Goal: Task Accomplishment & Management: Manage account settings

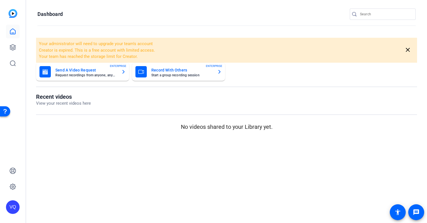
click at [188, 74] on mat-card-subtitle "Start a group recording session" at bounding box center [181, 75] width 61 height 3
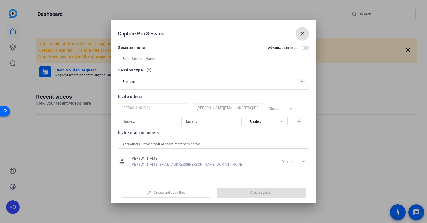
click at [196, 61] on input at bounding box center [213, 58] width 182 height 7
click at [166, 107] on div "Invite others Vincent Quatroche vincent.quatroche@effem.com Director expand_mor…" at bounding box center [214, 109] width 192 height 33
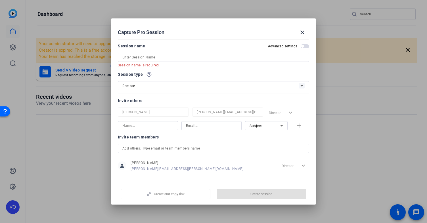
click at [161, 148] on input "text" at bounding box center [213, 148] width 182 height 7
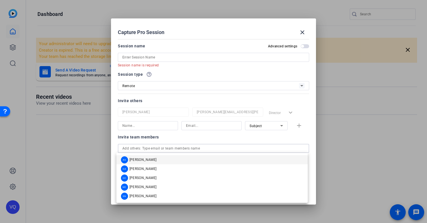
click at [256, 130] on div "Subject" at bounding box center [267, 125] width 34 height 9
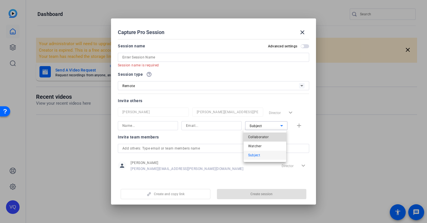
click at [267, 138] on span "Collaborator" at bounding box center [258, 137] width 21 height 7
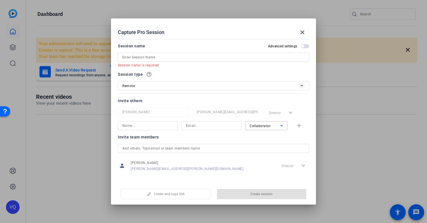
click at [279, 123] on icon at bounding box center [282, 125] width 7 height 7
click at [263, 157] on mat-option "Subject" at bounding box center [265, 155] width 43 height 9
click at [262, 127] on div "Subject" at bounding box center [265, 125] width 31 height 7
click at [92, 149] on div at bounding box center [213, 111] width 427 height 223
click at [304, 36] on mat-icon "close" at bounding box center [302, 32] width 7 height 7
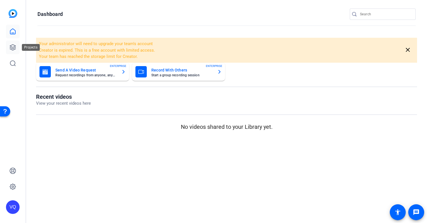
click at [11, 47] on icon at bounding box center [12, 47] width 7 height 7
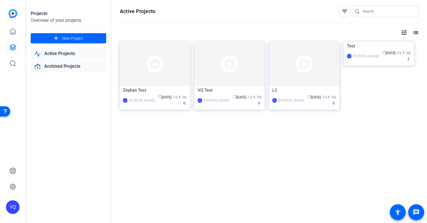
click at [61, 67] on link "Archived Projects" at bounding box center [69, 67] width 76 height 12
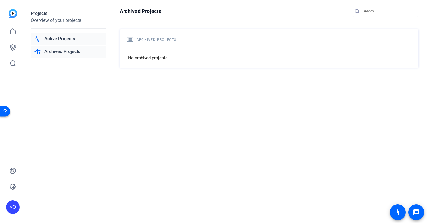
click at [62, 39] on link "Active Projects" at bounding box center [69, 39] width 76 height 12
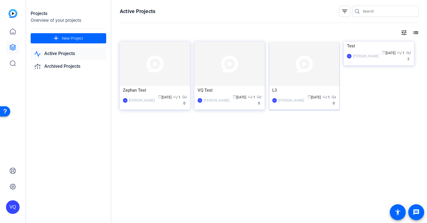
click at [312, 92] on div "L3" at bounding box center [305, 90] width 64 height 9
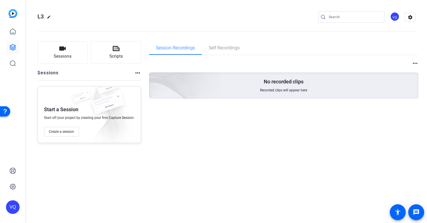
click at [422, 64] on div "Sessions Scripts Sessions more_horiz Start a Session Start off your project by …" at bounding box center [226, 92] width 401 height 116
click at [416, 63] on mat-icon "more_horiz" at bounding box center [415, 63] width 7 height 7
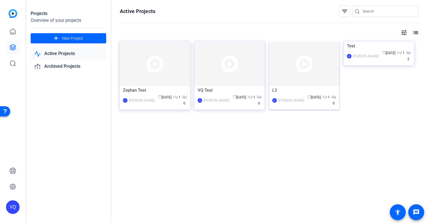
click at [318, 88] on div "L3" at bounding box center [305, 90] width 64 height 9
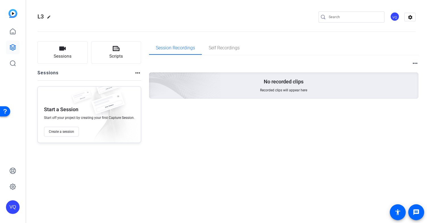
click at [10, 1] on div "VQ" at bounding box center [13, 111] width 26 height 223
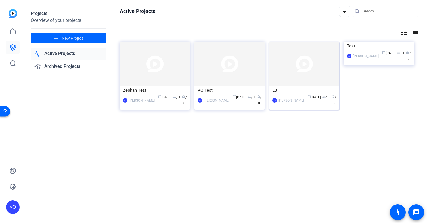
click at [303, 103] on div "VQ Vincent Quatroche calendar_today Jun 21 group / 1 radio / 0" at bounding box center [305, 101] width 64 height 12
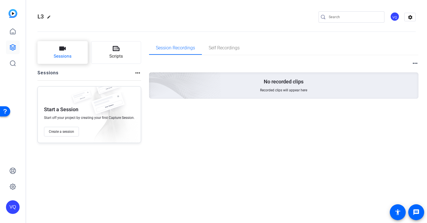
click at [80, 57] on button "Sessions" at bounding box center [63, 52] width 50 height 23
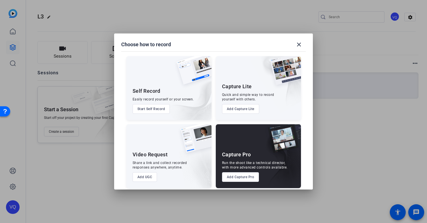
click at [244, 177] on button "Add Capture Pro" at bounding box center [240, 178] width 37 height 10
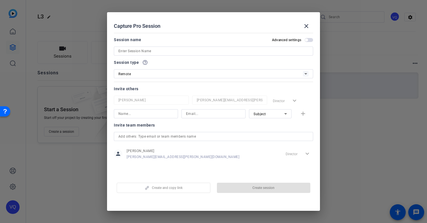
click at [183, 52] on input at bounding box center [214, 51] width 190 height 7
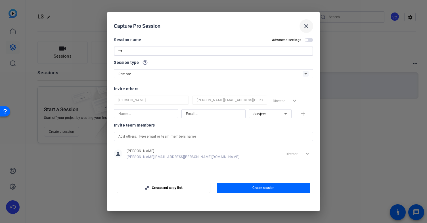
type input "fff"
click at [309, 26] on mat-icon "close" at bounding box center [306, 26] width 7 height 7
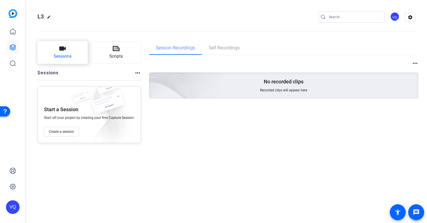
click at [57, 54] on span "Sessions" at bounding box center [63, 56] width 18 height 7
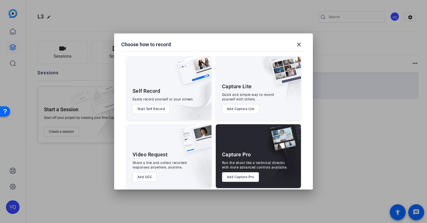
scroll to position [4, 0]
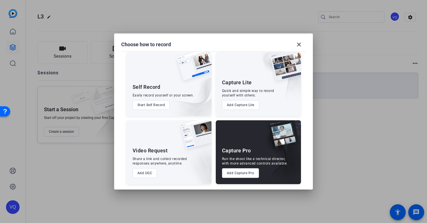
click at [345, 126] on div at bounding box center [213, 111] width 427 height 223
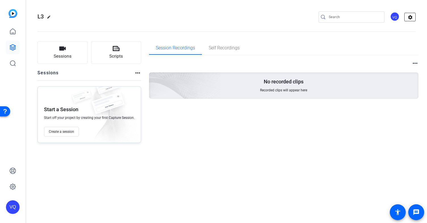
click at [410, 18] on mat-icon "settings" at bounding box center [410, 17] width 11 height 9
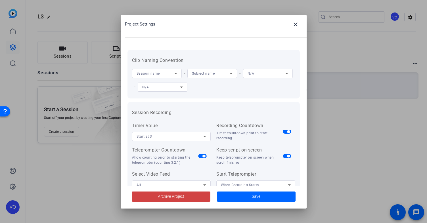
click at [328, 54] on div at bounding box center [213, 111] width 427 height 223
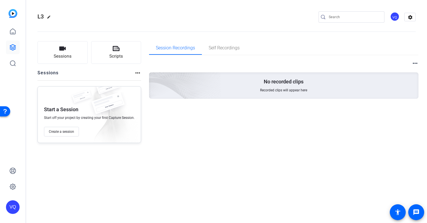
click at [416, 65] on mat-icon "more_horiz" at bounding box center [415, 63] width 7 height 7
click at [136, 73] on div at bounding box center [213, 111] width 427 height 223
click at [134, 74] on mat-icon "more_horiz" at bounding box center [137, 73] width 7 height 7
click at [111, 53] on div at bounding box center [213, 111] width 427 height 223
click at [115, 55] on span "Scripts" at bounding box center [116, 56] width 14 height 7
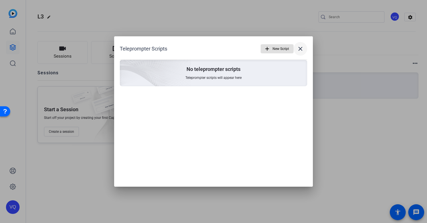
click at [301, 49] on mat-icon "close" at bounding box center [300, 48] width 7 height 7
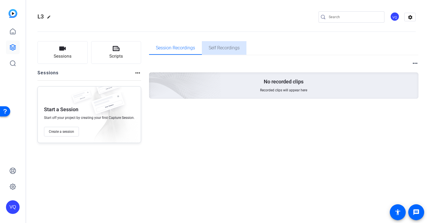
click at [207, 45] on div "Self Recordings" at bounding box center [224, 48] width 45 height 14
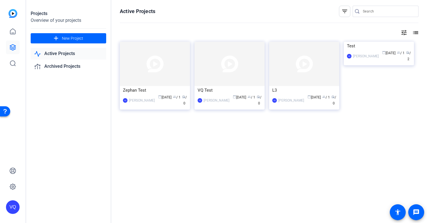
click at [417, 33] on mat-icon "list" at bounding box center [415, 32] width 7 height 7
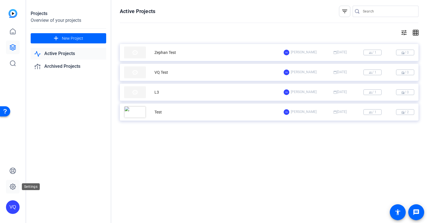
click at [15, 190] on icon at bounding box center [12, 187] width 7 height 7
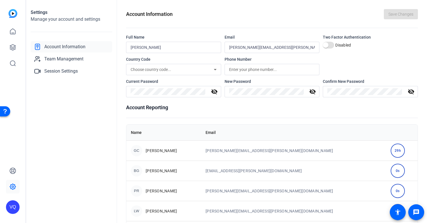
scroll to position [27, 0]
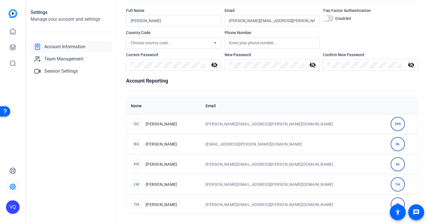
click at [316, 177] on td "[PERSON_NAME][EMAIL_ADDRESS][PERSON_NAME][DOMAIN_NAME]" at bounding box center [293, 184] width 185 height 20
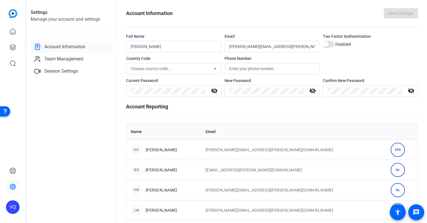
scroll to position [0, 0]
click at [140, 69] on span "Choose country code..." at bounding box center [151, 69] width 41 height 5
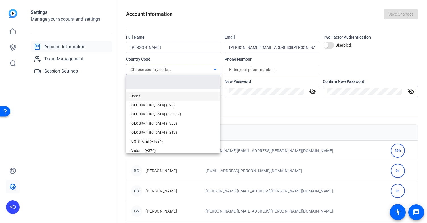
click at [91, 94] on div at bounding box center [213, 111] width 427 height 223
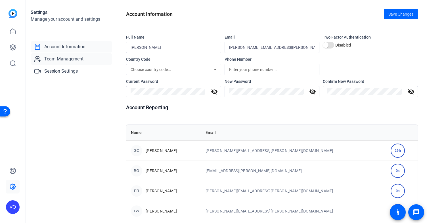
click at [67, 59] on span "Team Management" at bounding box center [63, 59] width 39 height 7
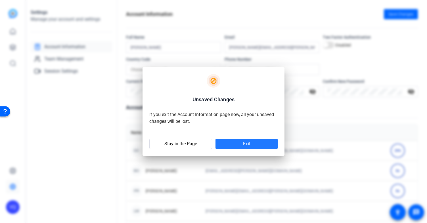
click at [245, 142] on span "Exit" at bounding box center [246, 144] width 7 height 6
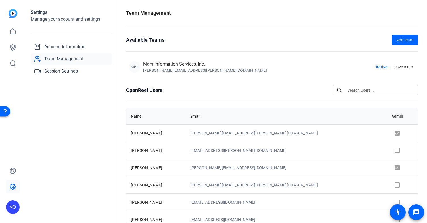
click at [387, 150] on td at bounding box center [402, 150] width 31 height 17
click at [387, 133] on td at bounding box center [402, 132] width 31 height 17
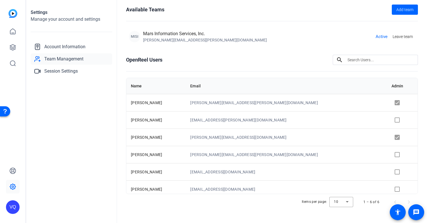
scroll to position [35, 0]
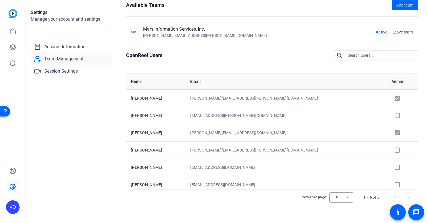
click at [387, 150] on td at bounding box center [402, 150] width 31 height 17
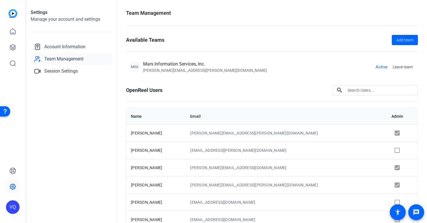
click at [278, 64] on div "MISI Mars Information Services, Inc. [PERSON_NAME][EMAIL_ADDRESS][PERSON_NAME][…" at bounding box center [272, 67] width 286 height 13
click at [296, 40] on div "Available Teams Add team" at bounding box center [272, 40] width 292 height 10
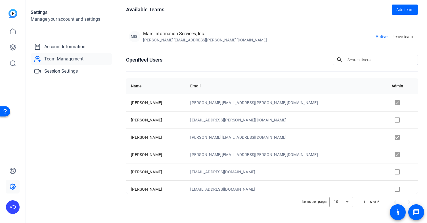
scroll to position [35, 0]
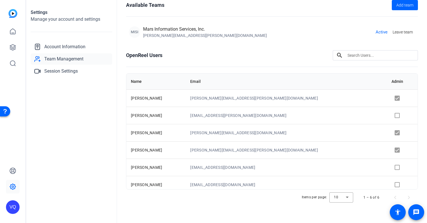
click at [186, 118] on td "[PERSON_NAME]" at bounding box center [155, 115] width 59 height 17
click at [64, 50] on span "Account Information" at bounding box center [64, 46] width 41 height 7
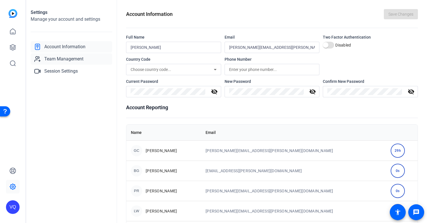
click at [67, 58] on span "Team Management" at bounding box center [63, 59] width 39 height 7
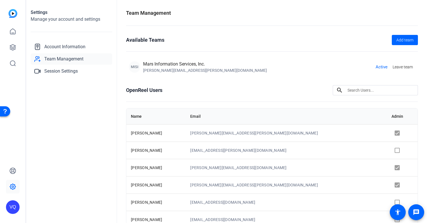
click at [56, 58] on span "Team Management" at bounding box center [63, 59] width 39 height 7
click at [7, 18] on div at bounding box center [13, 39] width 14 height 61
click at [11, 13] on img at bounding box center [13, 13] width 9 height 9
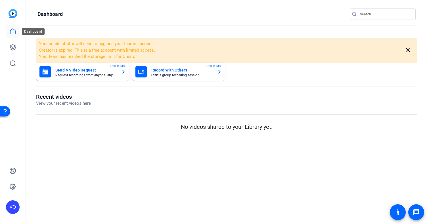
click at [11, 33] on icon at bounding box center [12, 31] width 7 height 7
click at [14, 45] on icon at bounding box center [12, 47] width 7 height 7
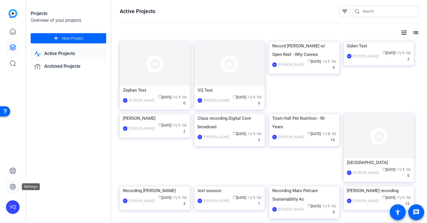
click at [12, 189] on icon at bounding box center [12, 187] width 7 height 7
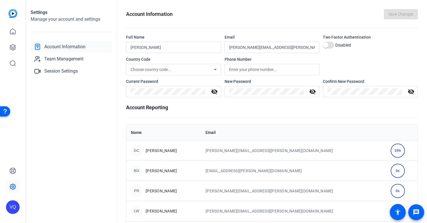
click at [10, 13] on img at bounding box center [13, 13] width 9 height 9
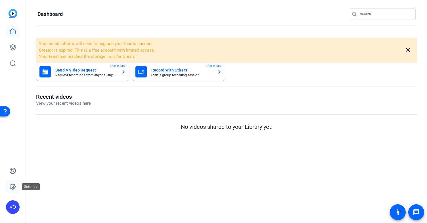
click at [13, 185] on icon at bounding box center [13, 187] width 6 height 6
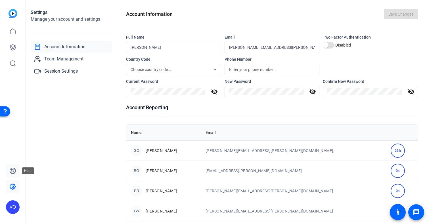
click at [15, 169] on icon at bounding box center [12, 171] width 7 height 7
click at [12, 173] on icon at bounding box center [12, 171] width 7 height 7
click at [294, 109] on h1 "Account Reporting" at bounding box center [272, 108] width 292 height 8
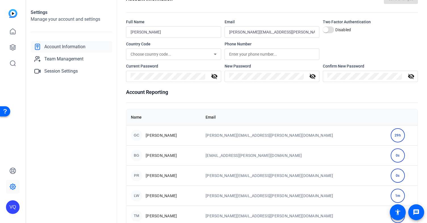
scroll to position [4, 0]
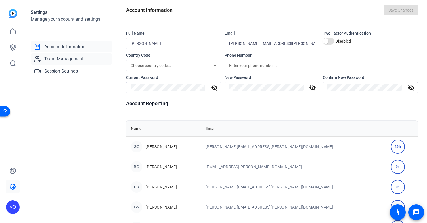
click at [59, 56] on span "Team Management" at bounding box center [63, 59] width 39 height 7
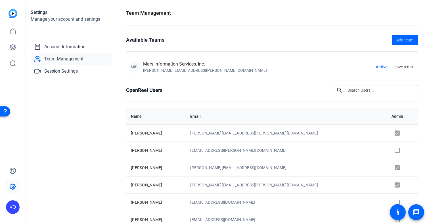
click at [218, 80] on openreel-team-management "Team Management Available Teams Add team MISI Mars Information Services, Inc. […" at bounding box center [272, 129] width 292 height 240
click at [143, 155] on td "[PERSON_NAME]" at bounding box center [155, 150] width 59 height 17
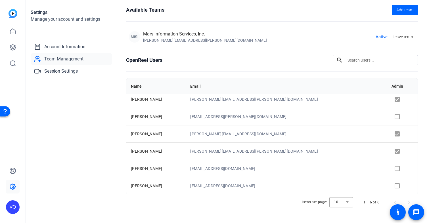
scroll to position [35, 0]
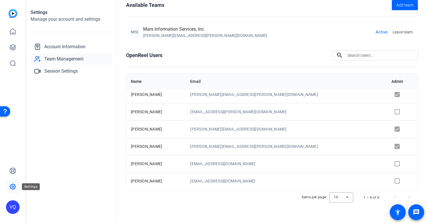
click at [15, 190] on icon at bounding box center [12, 187] width 7 height 7
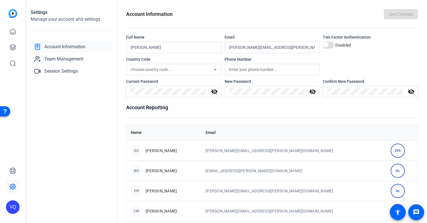
click at [74, 140] on div "Settings Manage your account and settings Account Information Team Management S…" at bounding box center [71, 111] width 91 height 223
click at [82, 60] on span "Team Management" at bounding box center [63, 59] width 39 height 7
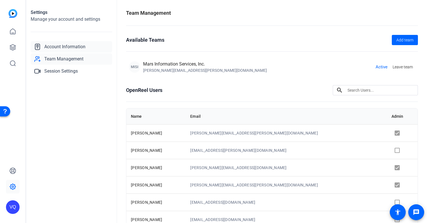
click at [51, 48] on span "Account Information" at bounding box center [64, 46] width 41 height 7
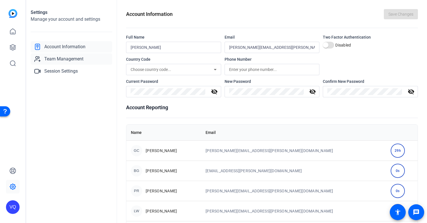
click at [64, 58] on span "Team Management" at bounding box center [63, 59] width 39 height 7
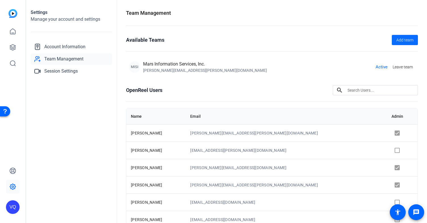
click at [400, 39] on span "Add team" at bounding box center [405, 40] width 17 height 6
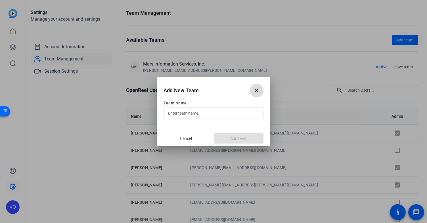
click at [260, 90] on mat-icon "close" at bounding box center [256, 90] width 7 height 7
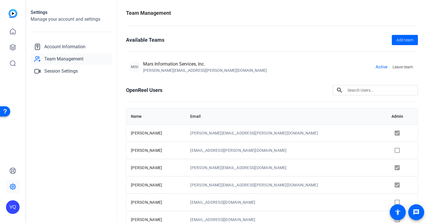
click at [158, 83] on openreel-team-management "Team Management Available Teams Add team MISI Mars Information Services, Inc. […" at bounding box center [272, 129] width 292 height 240
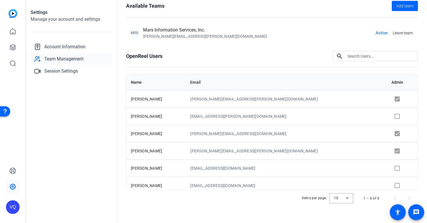
scroll to position [35, 0]
click at [387, 117] on td at bounding box center [402, 115] width 31 height 17
click at [387, 115] on td at bounding box center [402, 115] width 31 height 17
click at [255, 113] on td "[EMAIL_ADDRESS][PERSON_NAME][DOMAIN_NAME]" at bounding box center [286, 115] width 201 height 17
click at [392, 9] on span at bounding box center [405, 5] width 26 height 14
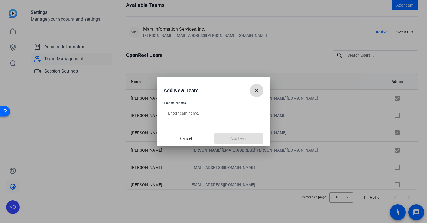
click at [254, 93] on mat-icon "close" at bounding box center [256, 90] width 7 height 7
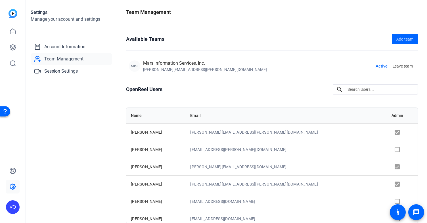
scroll to position [0, 0]
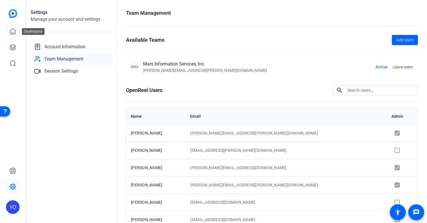
click at [11, 32] on icon at bounding box center [12, 31] width 7 height 7
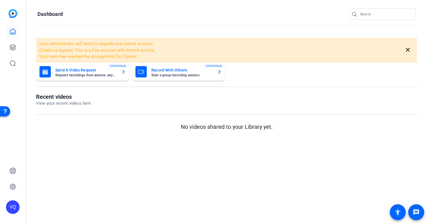
click at [12, 15] on img at bounding box center [13, 13] width 9 height 9
click at [14, 206] on div "VQ" at bounding box center [13, 208] width 14 height 14
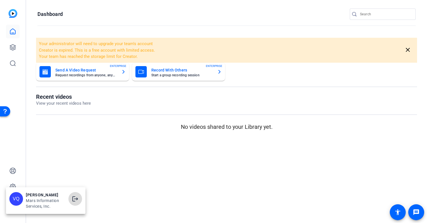
click at [74, 200] on mat-icon "logout" at bounding box center [75, 199] width 7 height 7
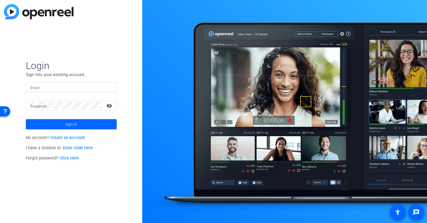
type input "[PERSON_NAME][EMAIL_ADDRESS][PERSON_NAME][DOMAIN_NAME]"
click at [70, 125] on span "Sign in" at bounding box center [71, 124] width 12 height 14
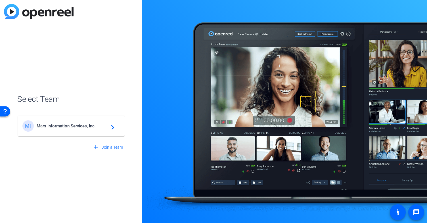
click at [57, 129] on div "MI Mars Information Services, Inc. navigate_next" at bounding box center [71, 125] width 98 height 11
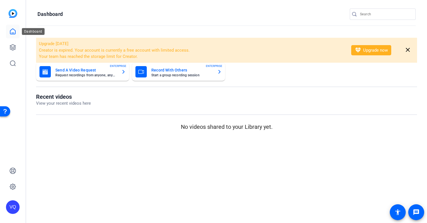
click at [12, 34] on icon at bounding box center [12, 31] width 5 height 5
click at [12, 49] on icon at bounding box center [13, 48] width 6 height 6
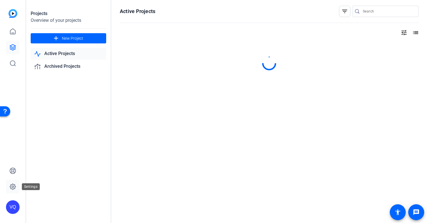
click at [11, 188] on icon at bounding box center [13, 187] width 6 height 6
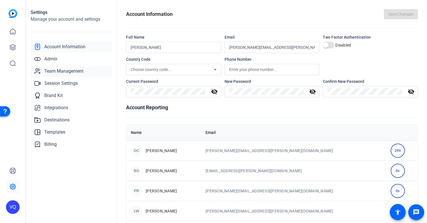
click at [59, 71] on span "Team Management" at bounding box center [63, 71] width 39 height 7
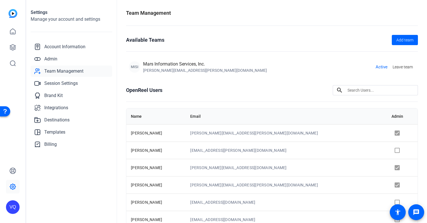
click at [387, 149] on td at bounding box center [402, 150] width 31 height 17
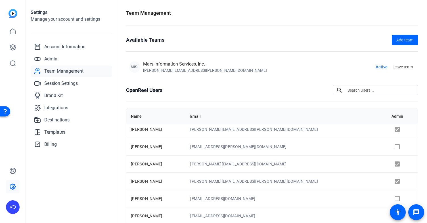
scroll to position [11, 0]
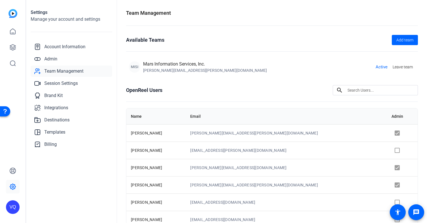
click at [243, 60] on div "MISI Mars Information Services, Inc. [PERSON_NAME][EMAIL_ADDRESS][PERSON_NAME][…" at bounding box center [272, 67] width 292 height 18
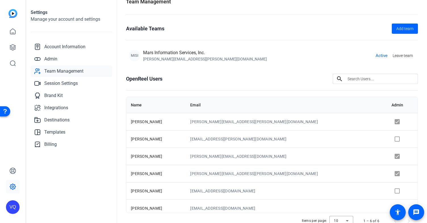
scroll to position [23, 0]
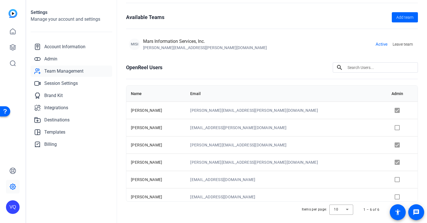
click at [142, 163] on span "[PERSON_NAME]" at bounding box center [146, 162] width 31 height 5
click at [387, 163] on td at bounding box center [402, 162] width 31 height 17
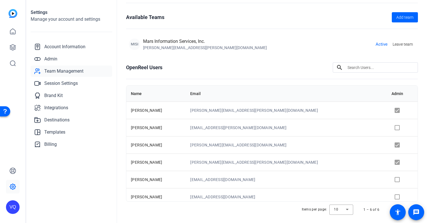
click at [135, 44] on div "MISI" at bounding box center [134, 44] width 11 height 11
click at [51, 59] on span "Admin" at bounding box center [50, 59] width 13 height 7
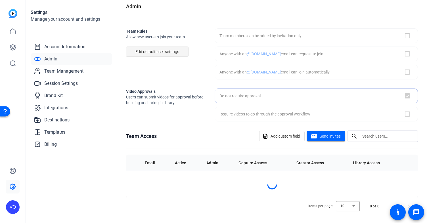
checkbox input "true"
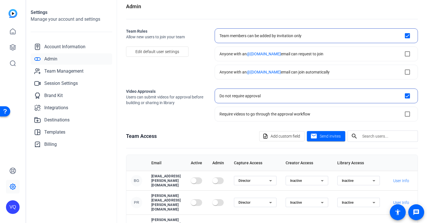
click at [175, 83] on openreel-admin "Admin Team Rules Allow new users to join your team Edit default user settings T…" at bounding box center [272, 145] width 292 height 285
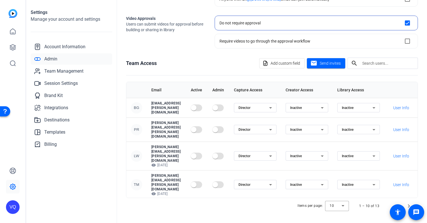
scroll to position [76, 0]
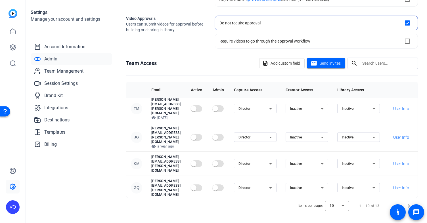
click at [224, 212] on span "button" at bounding box center [221, 215] width 6 height 6
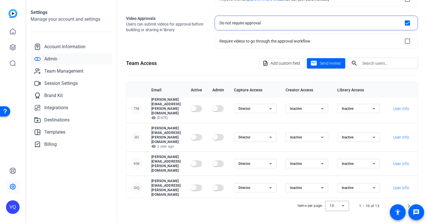
click at [221, 209] on span "button" at bounding box center [215, 214] width 11 height 11
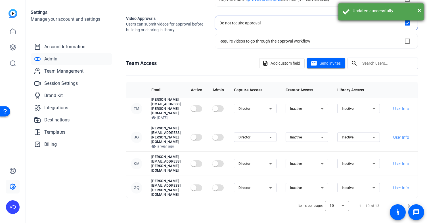
click at [418, 9] on div "Updated successfully" at bounding box center [386, 11] width 67 height 7
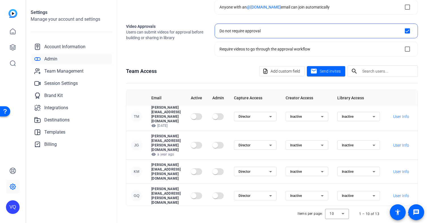
scroll to position [80, 0]
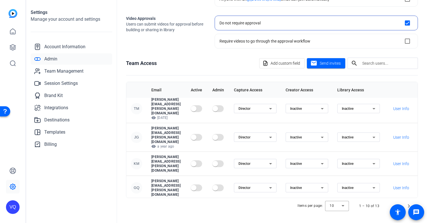
click at [63, 72] on span "Team Management" at bounding box center [63, 71] width 39 height 7
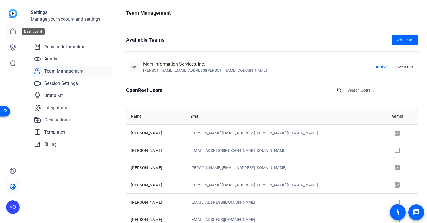
click at [10, 32] on icon at bounding box center [12, 31] width 7 height 7
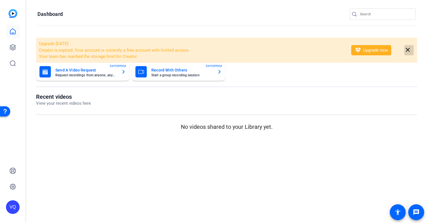
click at [409, 48] on mat-icon "close" at bounding box center [408, 50] width 7 height 7
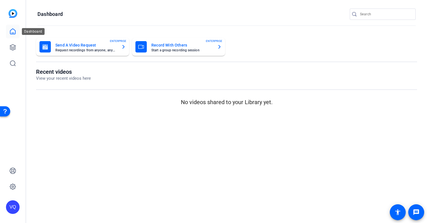
click at [10, 32] on icon at bounding box center [12, 31] width 7 height 7
click at [12, 50] on icon at bounding box center [13, 48] width 6 height 6
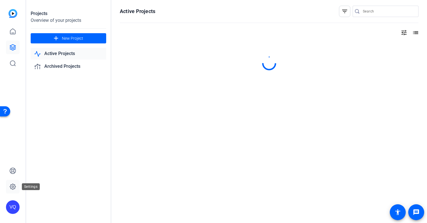
click at [13, 188] on icon at bounding box center [12, 187] width 7 height 7
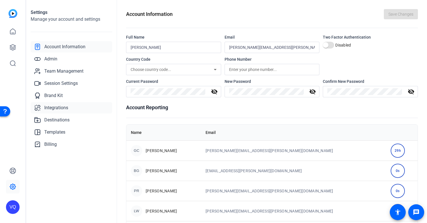
click at [59, 104] on link "Integrations" at bounding box center [72, 107] width 82 height 11
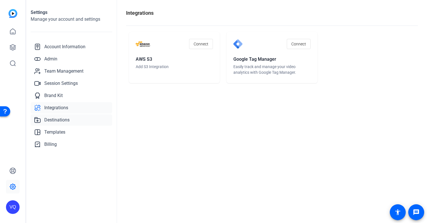
click at [62, 115] on link "Destinations" at bounding box center [72, 120] width 82 height 11
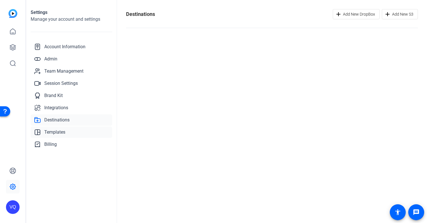
click at [64, 130] on span "Templates" at bounding box center [54, 132] width 21 height 7
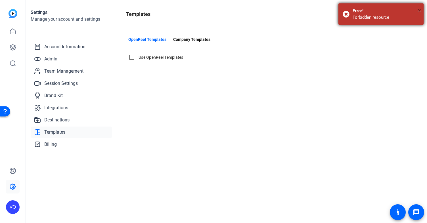
click at [421, 11] on span "×" at bounding box center [419, 10] width 3 height 7
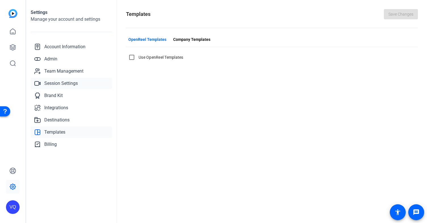
click at [58, 87] on link "Session Settings" at bounding box center [72, 83] width 82 height 11
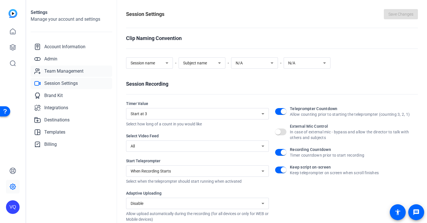
click at [65, 72] on span "Team Management" at bounding box center [63, 71] width 39 height 7
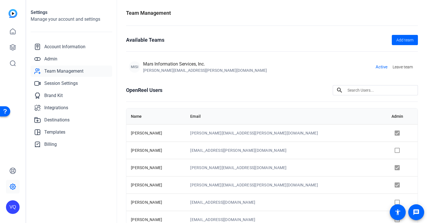
scroll to position [4, 0]
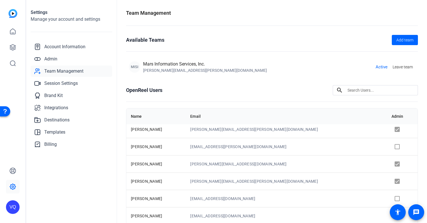
click at [267, 76] on openreel-team-management "Team Management Available Teams Add team MISI Mars Information Services, Inc. […" at bounding box center [272, 129] width 292 height 240
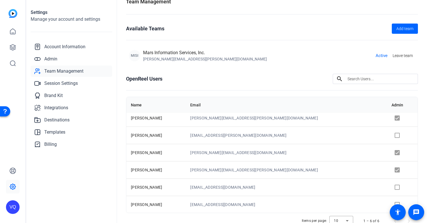
scroll to position [23, 0]
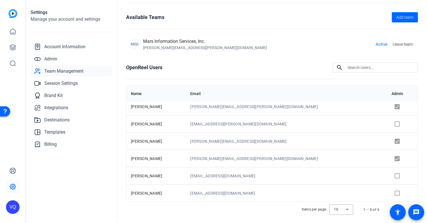
click at [215, 56] on openreel-team-management "Team Management Available Teams Add team MISI Mars Information Services, Inc. […" at bounding box center [272, 106] width 292 height 240
click at [57, 49] on span "Account Information" at bounding box center [64, 46] width 41 height 7
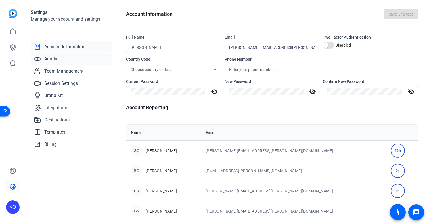
click at [72, 54] on link "Admin" at bounding box center [72, 58] width 82 height 11
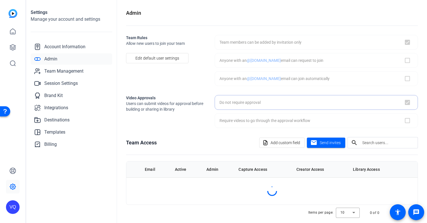
checkbox input "true"
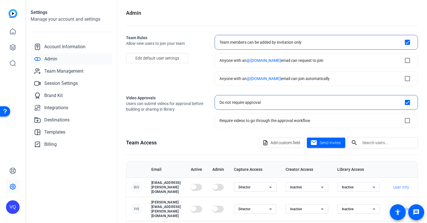
click at [157, 128] on openreel-admin "Admin Team Rules Allow new users to join your team Edit default user settings T…" at bounding box center [272, 151] width 292 height 285
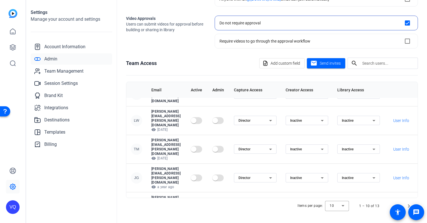
scroll to position [76, 0]
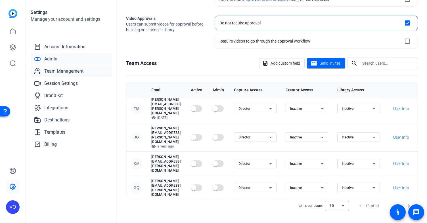
click at [64, 72] on span "Team Management" at bounding box center [63, 71] width 39 height 7
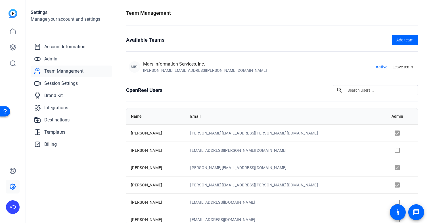
click at [387, 134] on td at bounding box center [402, 132] width 31 height 17
click at [395, 154] on td at bounding box center [402, 150] width 31 height 17
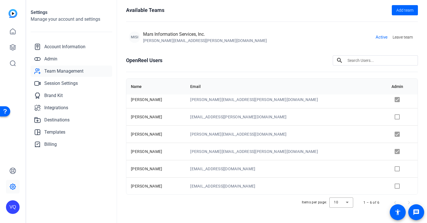
scroll to position [35, 0]
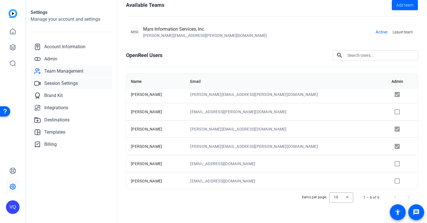
click at [59, 86] on span "Session Settings" at bounding box center [61, 83] width 34 height 7
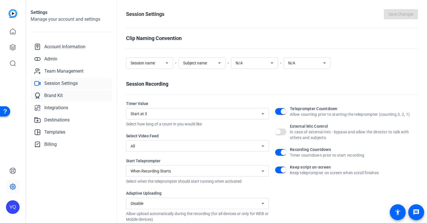
click at [55, 95] on span "Brand Kit" at bounding box center [53, 95] width 18 height 7
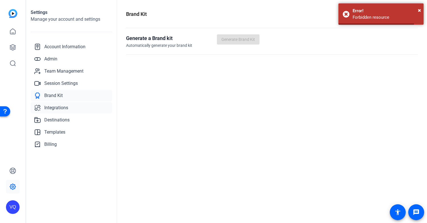
click at [62, 108] on span "Integrations" at bounding box center [56, 108] width 24 height 7
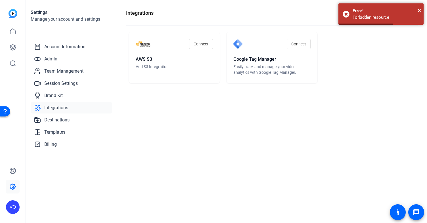
click at [58, 112] on link "Integrations" at bounding box center [72, 107] width 82 height 11
click at [59, 121] on span "Destinations" at bounding box center [56, 120] width 25 height 7
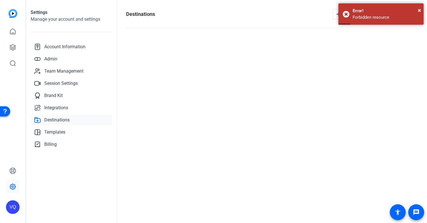
click at [59, 122] on span "Destinations" at bounding box center [56, 120] width 25 height 7
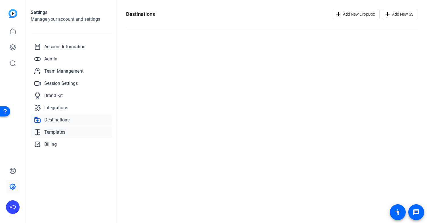
click at [58, 135] on span "Templates" at bounding box center [54, 132] width 21 height 7
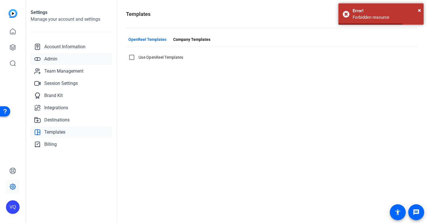
click at [51, 61] on span "Admin" at bounding box center [50, 59] width 13 height 7
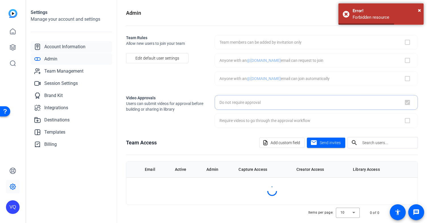
checkbox input "true"
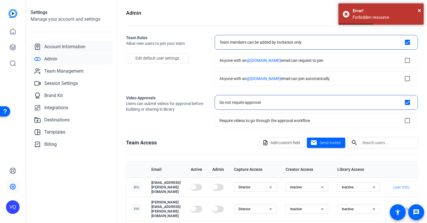
click at [56, 47] on span "Account Information" at bounding box center [64, 46] width 41 height 7
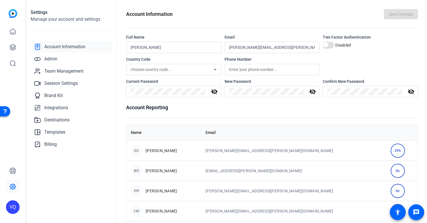
click at [291, 111] on h1 "Account Reporting" at bounding box center [272, 108] width 292 height 8
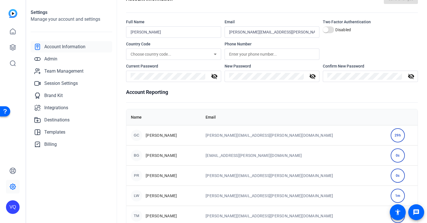
scroll to position [4, 0]
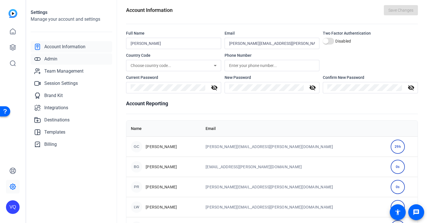
click at [51, 61] on span "Admin" at bounding box center [50, 59] width 13 height 7
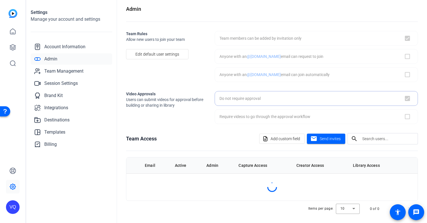
checkbox input "true"
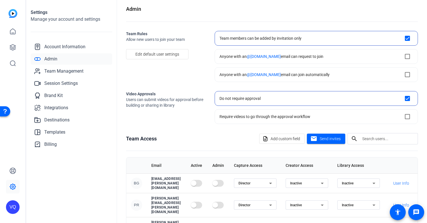
click at [167, 71] on div "Team Rules Allow new users to join your team Edit default user settings" at bounding box center [166, 56] width 80 height 51
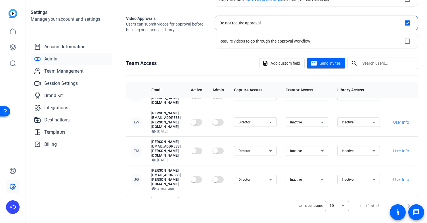
scroll to position [76, 0]
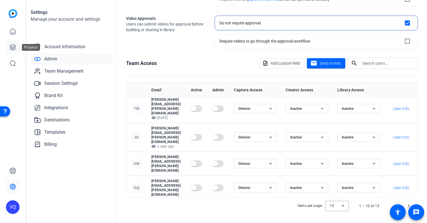
click at [11, 53] on link at bounding box center [13, 48] width 14 height 14
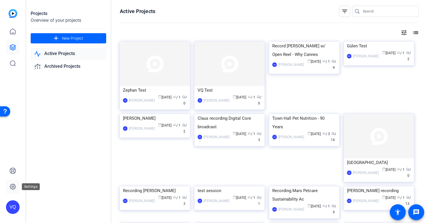
click at [12, 187] on icon at bounding box center [12, 187] width 7 height 7
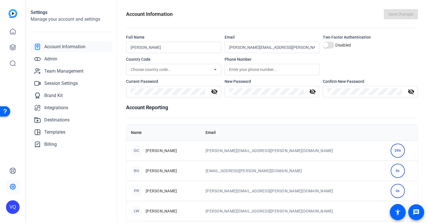
click at [379, 47] on mat-slide-toggle "Disabled" at bounding box center [370, 45] width 95 height 7
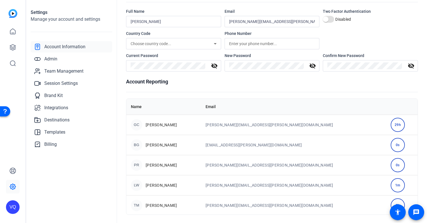
scroll to position [27, 0]
click at [14, 174] on link at bounding box center [13, 171] width 14 height 14
click at [12, 205] on div "VQ" at bounding box center [13, 208] width 14 height 14
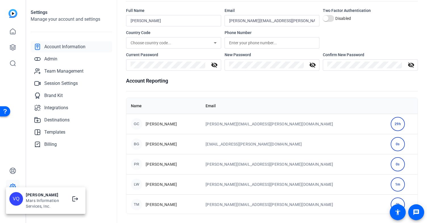
click at [34, 176] on div at bounding box center [213, 111] width 427 height 223
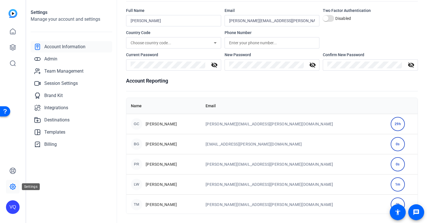
click at [14, 187] on icon at bounding box center [12, 187] width 7 height 7
click at [9, 188] on link at bounding box center [13, 187] width 14 height 14
click at [15, 187] on icon at bounding box center [13, 187] width 6 height 6
click at [15, 209] on div "VQ" at bounding box center [13, 208] width 14 height 14
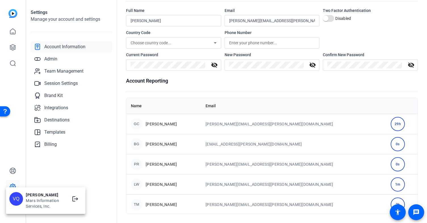
click at [16, 178] on div at bounding box center [213, 111] width 427 height 223
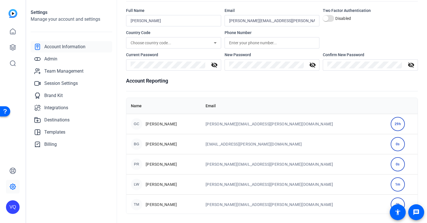
click at [14, 208] on div "VQ" at bounding box center [13, 208] width 14 height 14
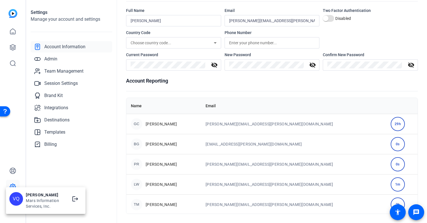
click at [19, 174] on div at bounding box center [213, 111] width 427 height 223
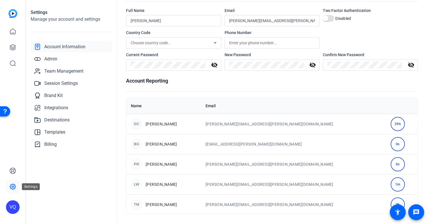
click at [13, 186] on icon at bounding box center [13, 187] width 2 height 2
click at [15, 187] on icon at bounding box center [13, 187] width 6 height 6
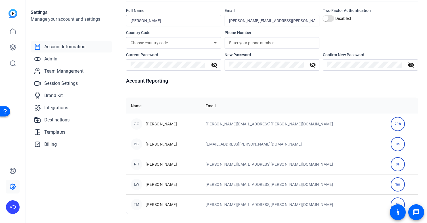
click at [15, 187] on icon at bounding box center [13, 187] width 6 height 6
click at [48, 147] on span "Billing" at bounding box center [50, 144] width 13 height 7
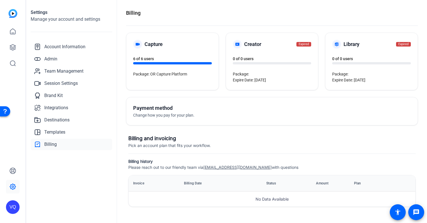
click at [397, 16] on div "Billing" at bounding box center [272, 13] width 292 height 8
click at [230, 126] on openreel-billing "Billing Capture 6 of 6 users Package: OR Capture Platform Creator Expired 0 of …" at bounding box center [272, 109] width 292 height 200
click at [53, 62] on span "Admin" at bounding box center [50, 59] width 13 height 7
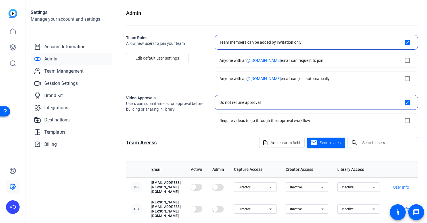
click at [173, 116] on div "Video Approvals Users can submit videos for approval before building or sharing…" at bounding box center [166, 111] width 80 height 33
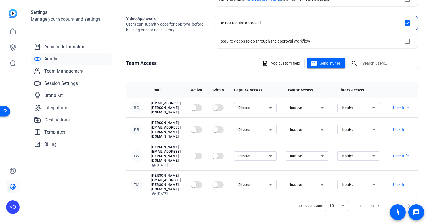
scroll to position [76, 0]
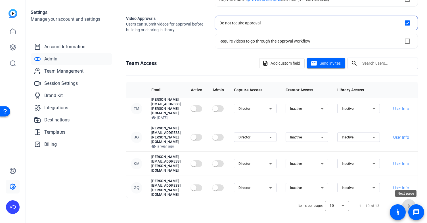
click at [407, 203] on span "Next page" at bounding box center [409, 206] width 14 height 14
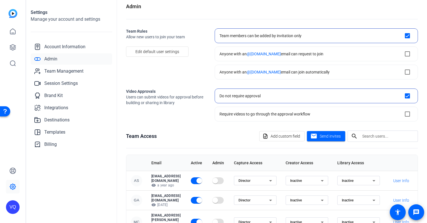
scroll to position [34, 0]
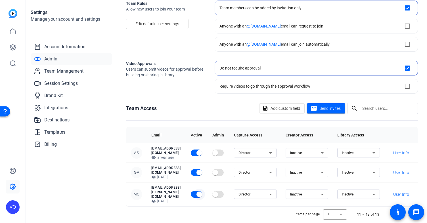
click at [202, 192] on span "button" at bounding box center [200, 195] width 6 height 6
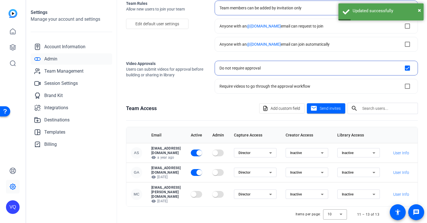
scroll to position [0, 0]
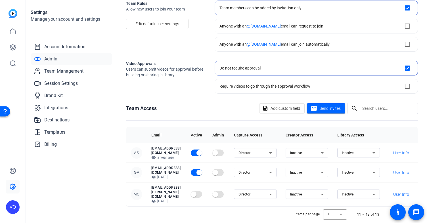
click at [244, 7] on div "Team members can be added by invitation only" at bounding box center [261, 8] width 82 height 6
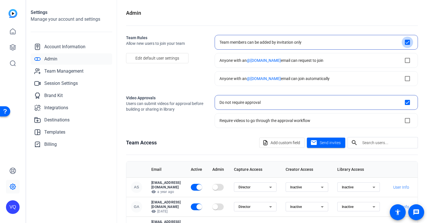
click at [402, 42] on input "checkbox" at bounding box center [407, 42] width 11 height 11
click at [405, 20] on openreel-settings-page-header "Admin" at bounding box center [272, 17] width 292 height 17
click at [406, 43] on input "checkbox" at bounding box center [407, 42] width 11 height 11
checkbox input "true"
click at [312, 141] on mat-icon "mail" at bounding box center [314, 143] width 7 height 7
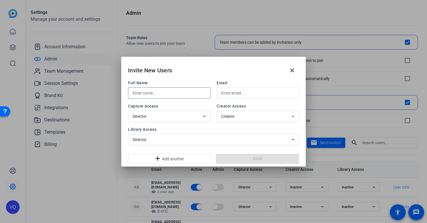
click at [161, 90] on input "text" at bounding box center [169, 93] width 73 height 7
type input "Zephan"
type input "Blaxberg"
click at [269, 117] on div "Creator" at bounding box center [256, 116] width 70 height 7
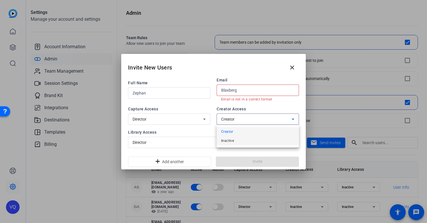
click at [246, 140] on mat-option "Inactive" at bounding box center [258, 140] width 82 height 9
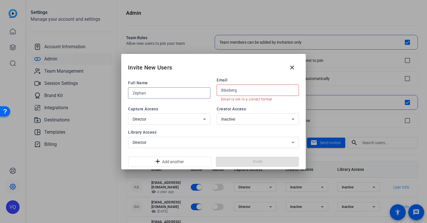
click at [179, 93] on input "Zephan" at bounding box center [169, 93] width 73 height 7
type input "Zephan Blaxberg"
type input "[EMAIL_ADDRESS][DOMAIN_NAME]"
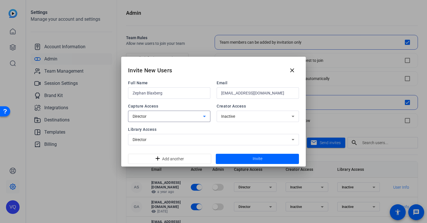
click at [244, 139] on div "Director" at bounding box center [212, 139] width 159 height 7
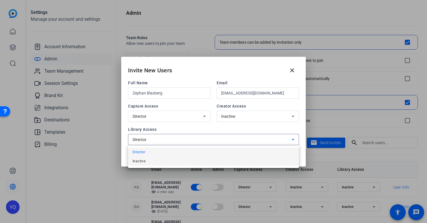
click at [195, 159] on mat-option "Inactive" at bounding box center [213, 161] width 171 height 9
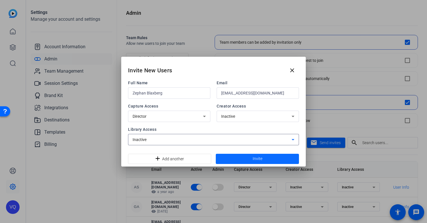
click at [277, 157] on span at bounding box center [257, 159] width 83 height 14
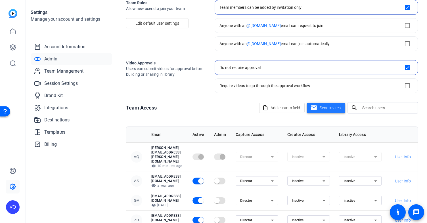
scroll to position [52, 0]
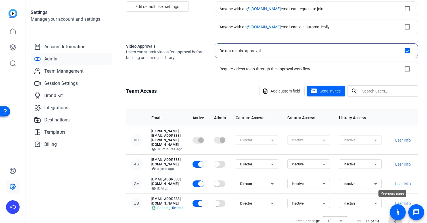
click at [392, 215] on span "Previous page" at bounding box center [396, 222] width 14 height 14
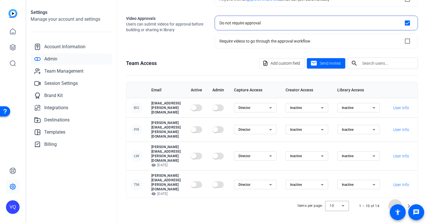
scroll to position [76, 0]
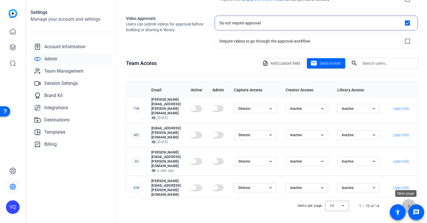
click at [406, 203] on span "Next page" at bounding box center [409, 206] width 14 height 14
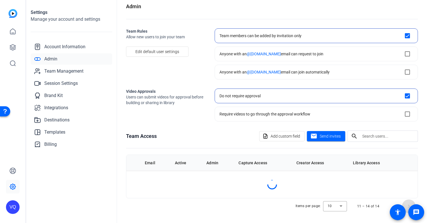
scroll to position [52, 0]
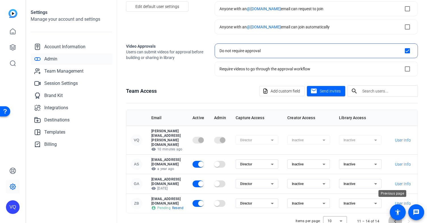
click at [391, 215] on span "Previous page" at bounding box center [396, 222] width 14 height 14
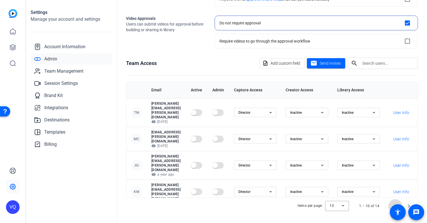
scroll to position [76, 0]
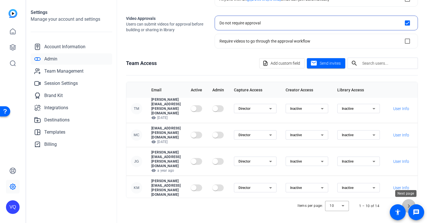
click at [408, 204] on span "Next page" at bounding box center [409, 206] width 14 height 14
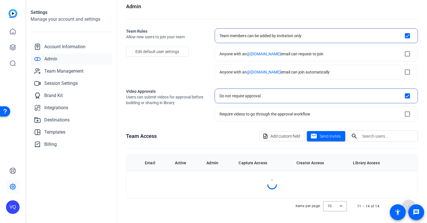
scroll to position [52, 0]
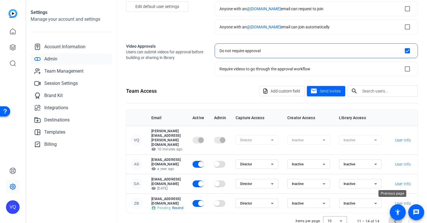
click at [390, 215] on span "Previous page" at bounding box center [396, 222] width 14 height 14
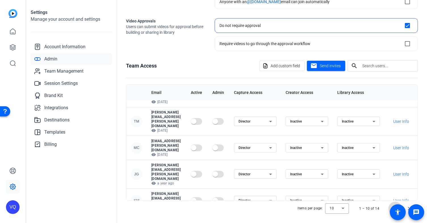
scroll to position [76, 0]
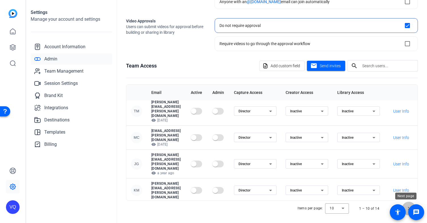
click at [407, 207] on span "Next page" at bounding box center [409, 209] width 14 height 14
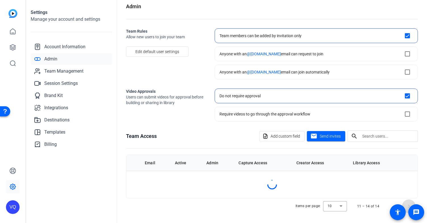
scroll to position [52, 0]
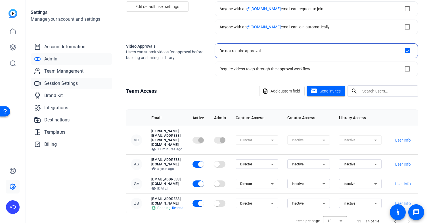
click at [61, 85] on span "Session Settings" at bounding box center [61, 83] width 34 height 7
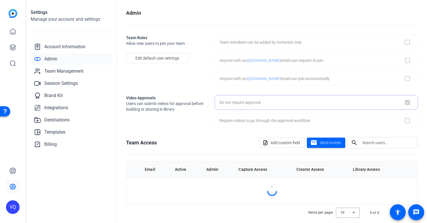
checkbox input "true"
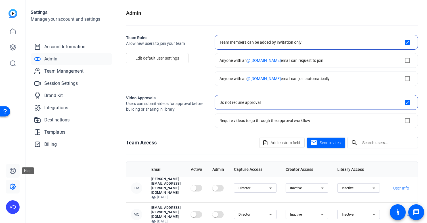
click at [12, 171] on icon at bounding box center [12, 171] width 7 height 7
